Goal: Information Seeking & Learning: Learn about a topic

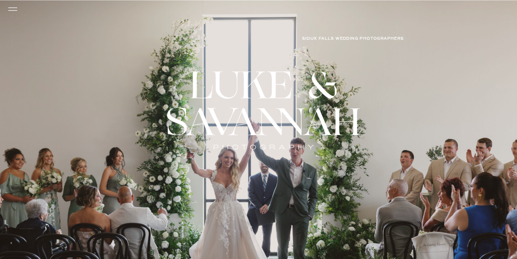
click at [9, 7] on icon at bounding box center [12, 9] width 13 height 12
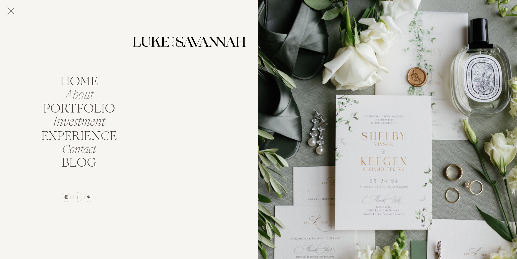
click at [74, 93] on nav "About" at bounding box center [79, 93] width 48 height 10
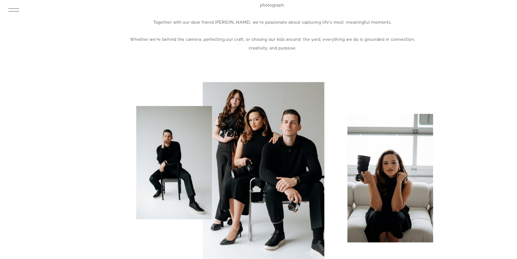
scroll to position [100, 0]
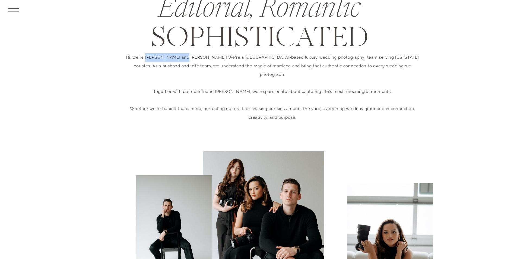
drag, startPoint x: 142, startPoint y: 56, endPoint x: 181, endPoint y: 56, distance: 38.8
click at [181, 56] on p "Hi, we're [PERSON_NAME] and [PERSON_NAME]! We're a [GEOGRAPHIC_DATA]-based luxu…" at bounding box center [273, 74] width 302 height 43
copy p "Luke and Savannah"
